Goal: Navigation & Orientation: Find specific page/section

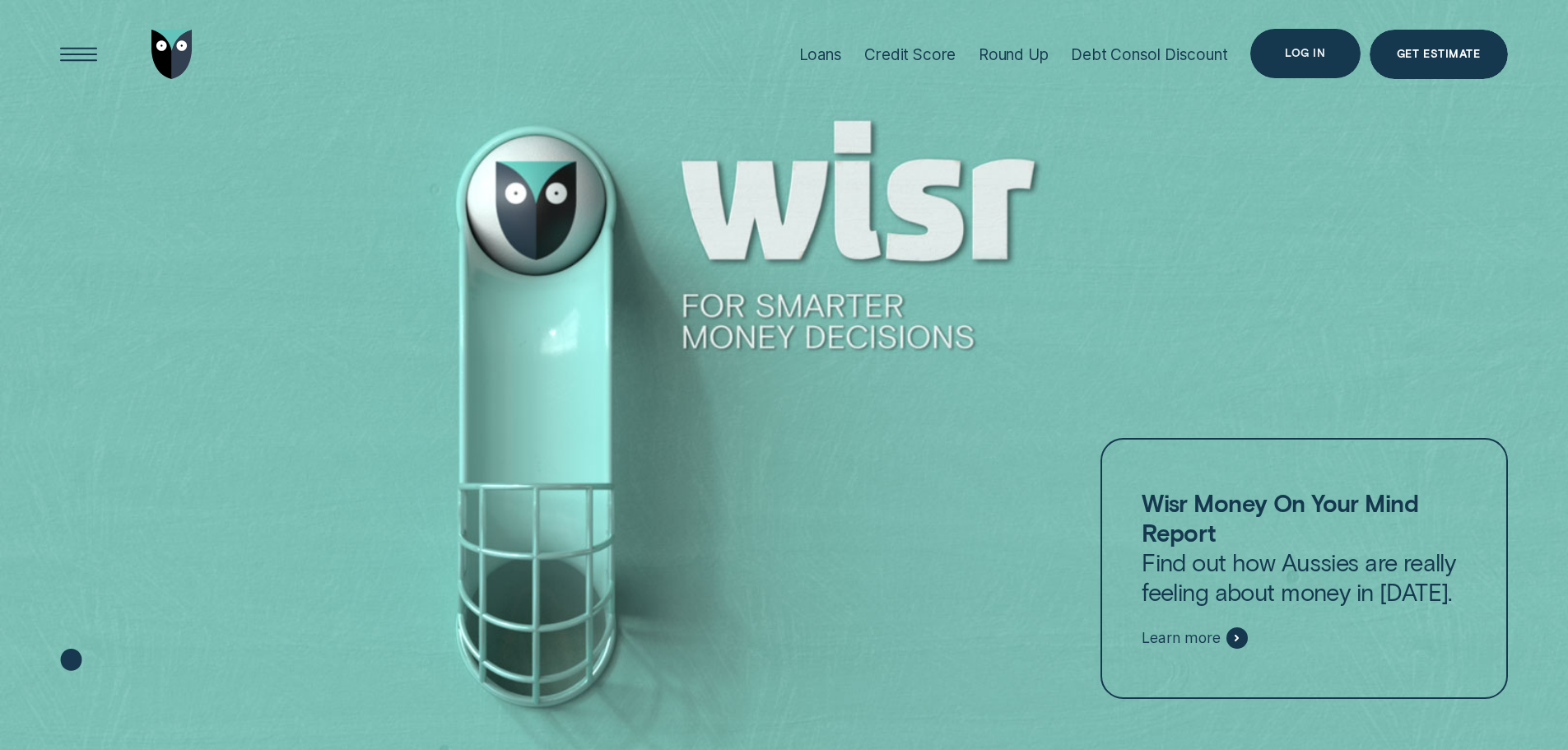
click at [1330, 36] on div "Log in" at bounding box center [1305, 53] width 109 height 49
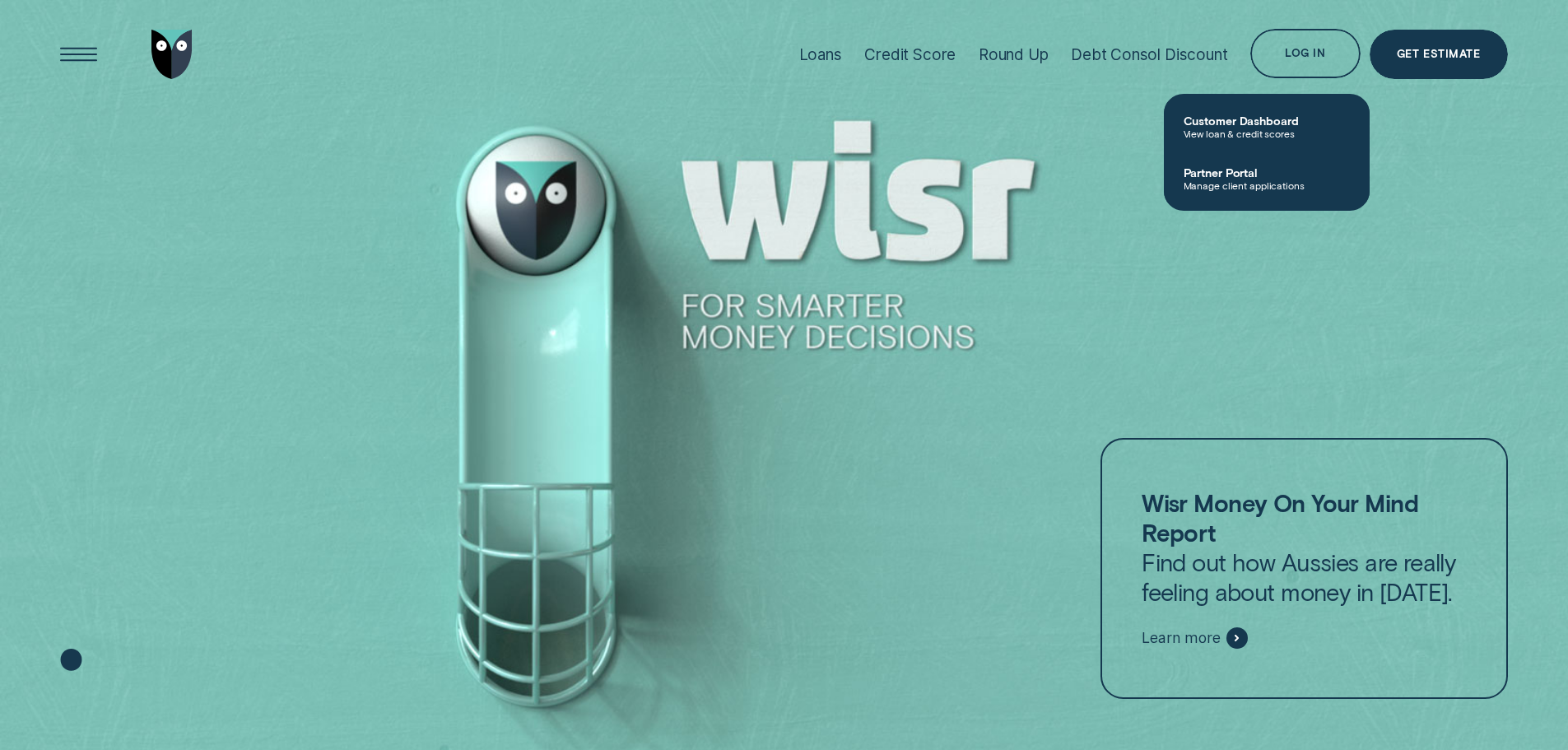
drag, startPoint x: 1269, startPoint y: 156, endPoint x: 1296, endPoint y: 199, distance: 50.8
click at [1269, 157] on link "Partner Portal Manage client applications" at bounding box center [1267, 178] width 205 height 52
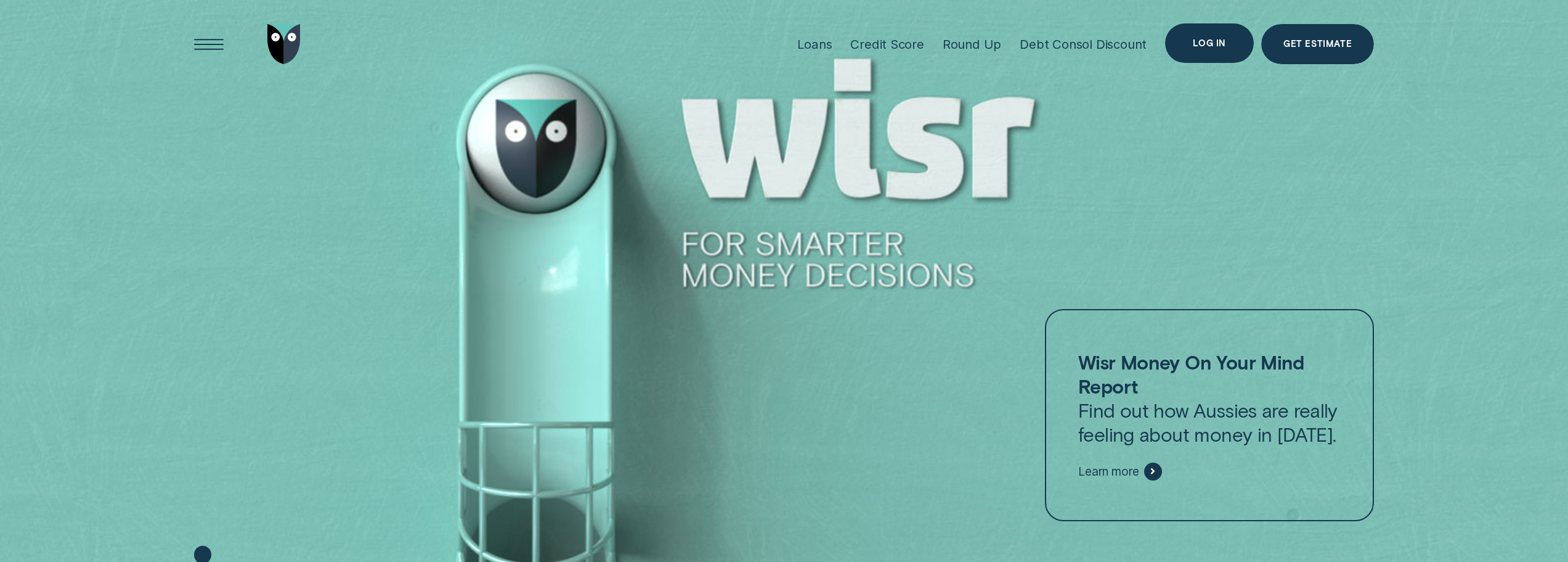
click at [1191, 39] on div "Log in" at bounding box center [1209, 43] width 89 height 40
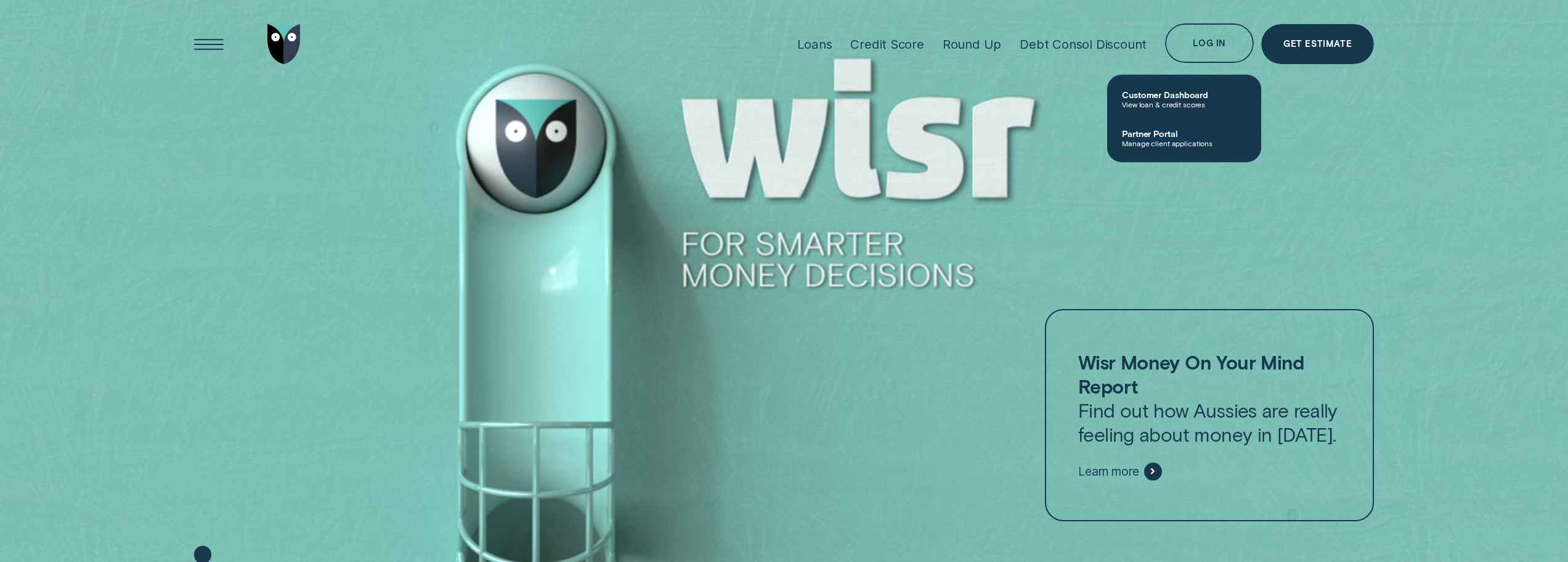
click at [1168, 140] on span "Manage client applications" at bounding box center [1184, 143] width 125 height 9
